Goal: Transaction & Acquisition: Purchase product/service

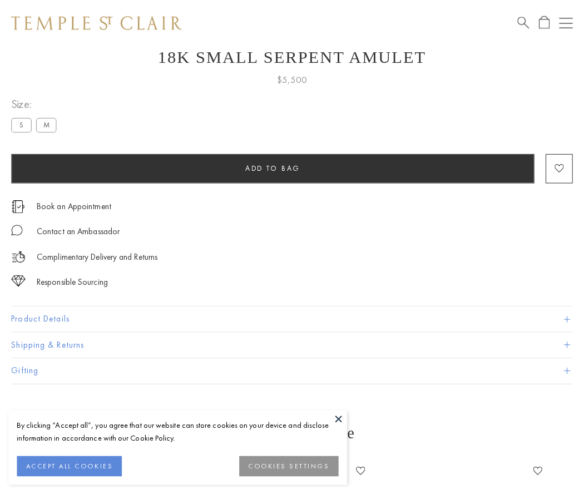
scroll to position [43, 0]
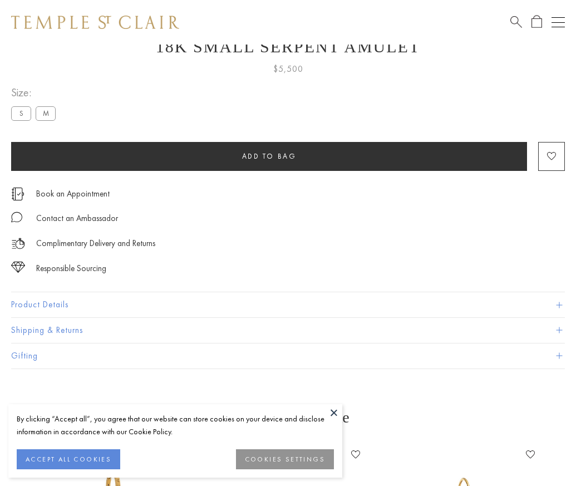
click at [269, 156] on span "Add to bag" at bounding box center [269, 155] width 55 height 9
